Goal: Task Accomplishment & Management: Manage account settings

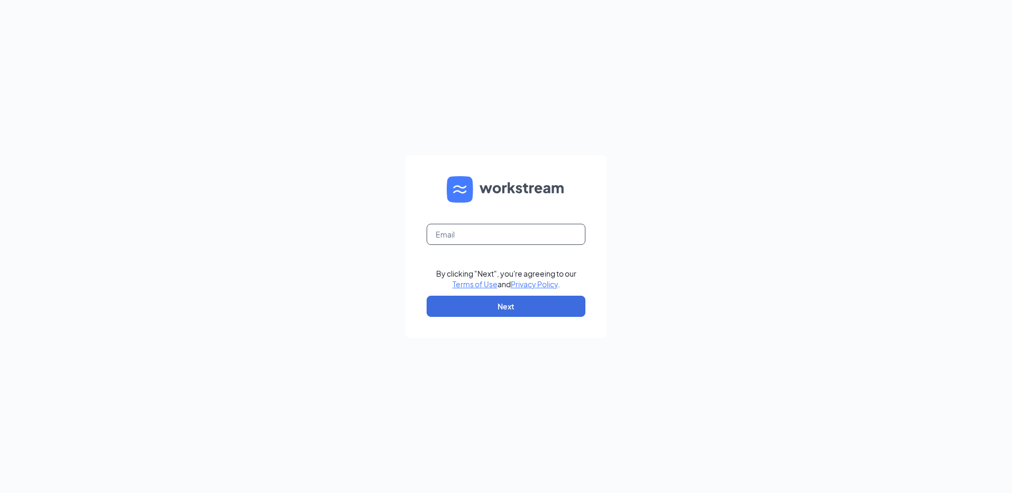
click at [485, 239] on input "text" at bounding box center [506, 234] width 159 height 21
type input "[EMAIL_ADDRESS][DOMAIN_NAME]"
click at [497, 294] on form "[EMAIL_ADDRESS][DOMAIN_NAME] By clicking "Next", you're agreeing to our Terms o…" at bounding box center [505, 246] width 201 height 183
click at [501, 300] on button "Next" at bounding box center [506, 306] width 159 height 21
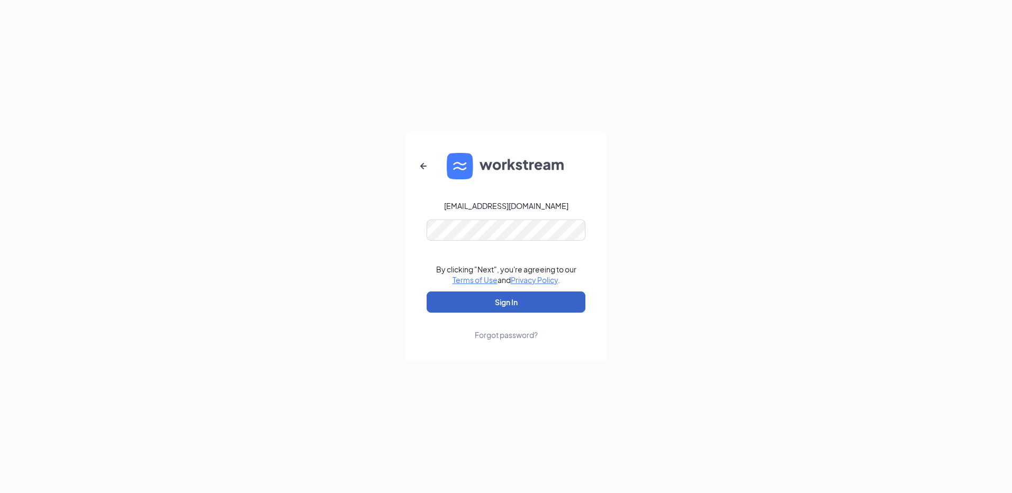
click at [518, 302] on button "Sign In" at bounding box center [506, 302] width 159 height 21
click at [254, 239] on div "[EMAIL_ADDRESS][DOMAIN_NAME] Credential mismatches. By clicking "Next", you're …" at bounding box center [506, 246] width 1012 height 493
click at [511, 301] on button "Sign In" at bounding box center [506, 302] width 159 height 21
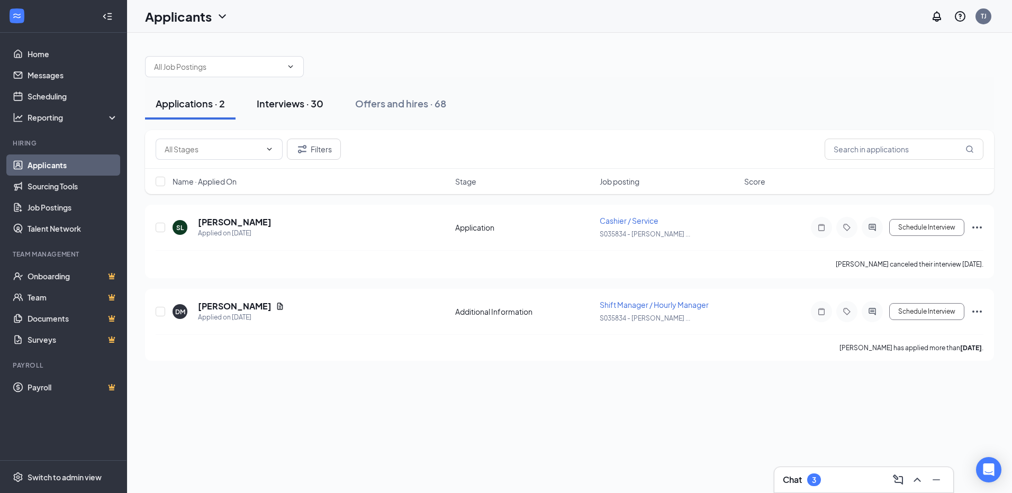
click at [293, 104] on div "Interviews · 30" at bounding box center [290, 103] width 67 height 13
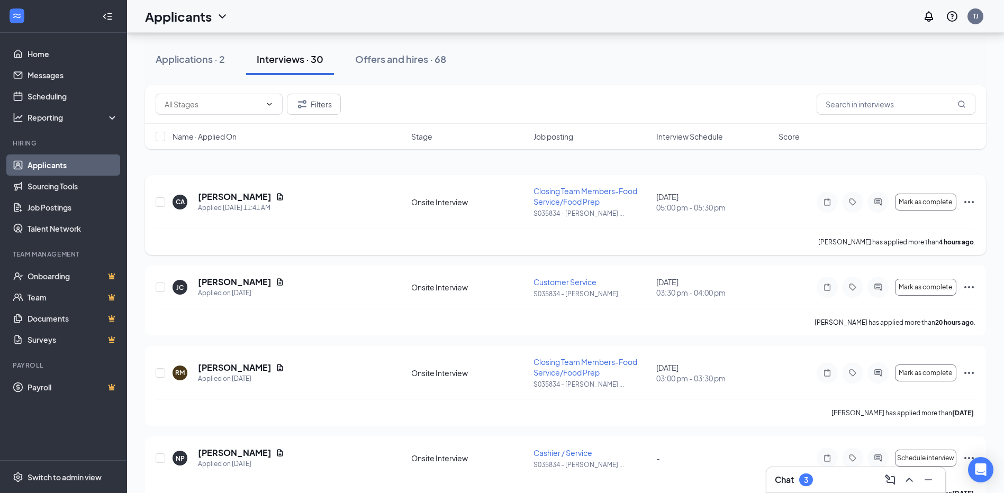
scroll to position [53, 0]
